Goal: Navigation & Orientation: Find specific page/section

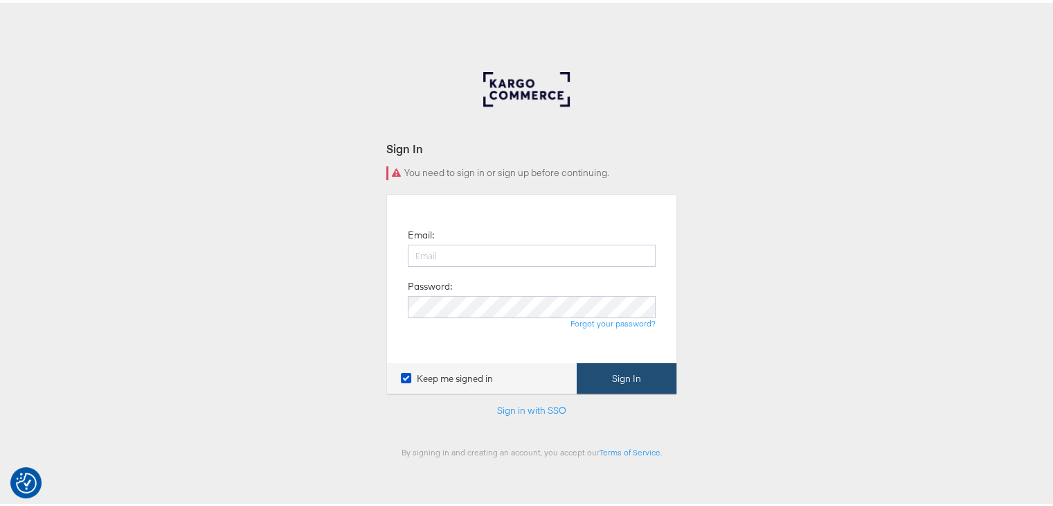
type input "[EMAIL_ADDRESS][DOMAIN_NAME]"
click at [598, 364] on button "Sign In" at bounding box center [627, 375] width 100 height 31
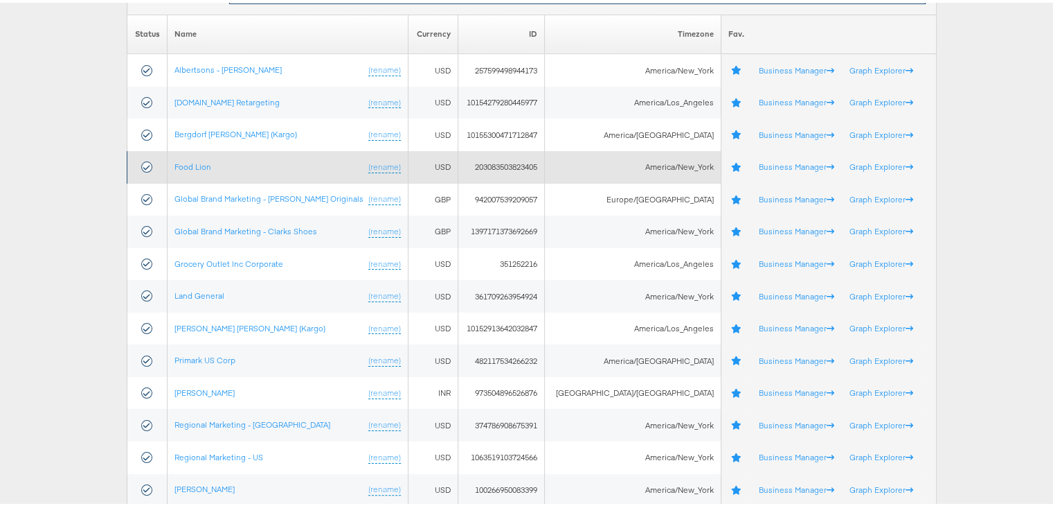
scroll to position [277, 0]
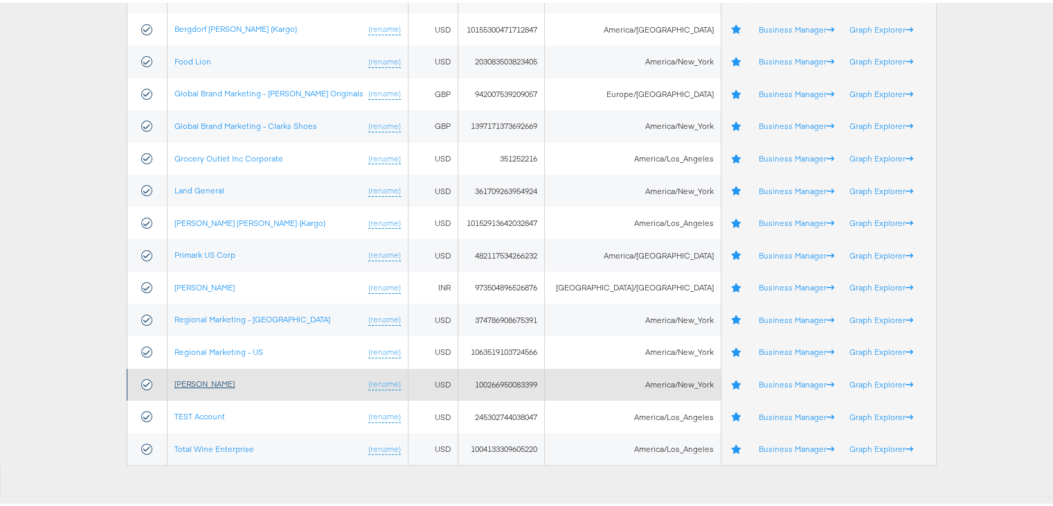
click at [199, 377] on link "[PERSON_NAME]" at bounding box center [205, 380] width 60 height 10
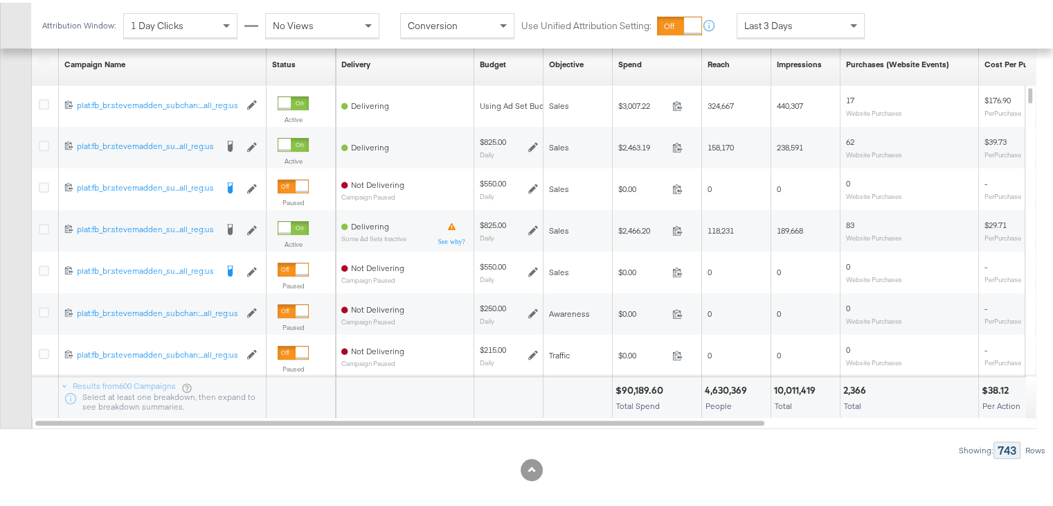
scroll to position [701, 0]
